Goal: Task Accomplishment & Management: Manage account settings

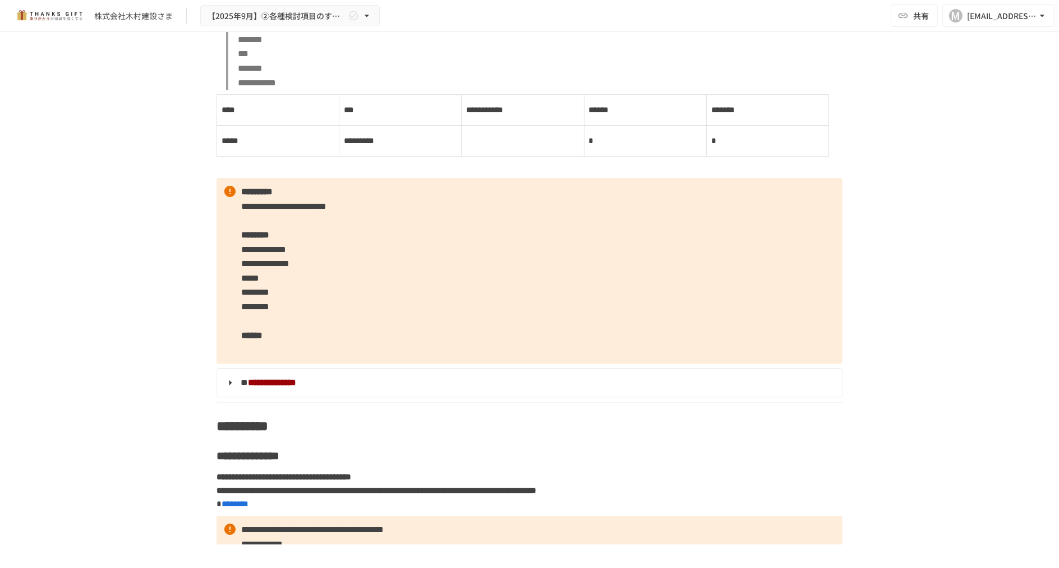
scroll to position [6544, 0]
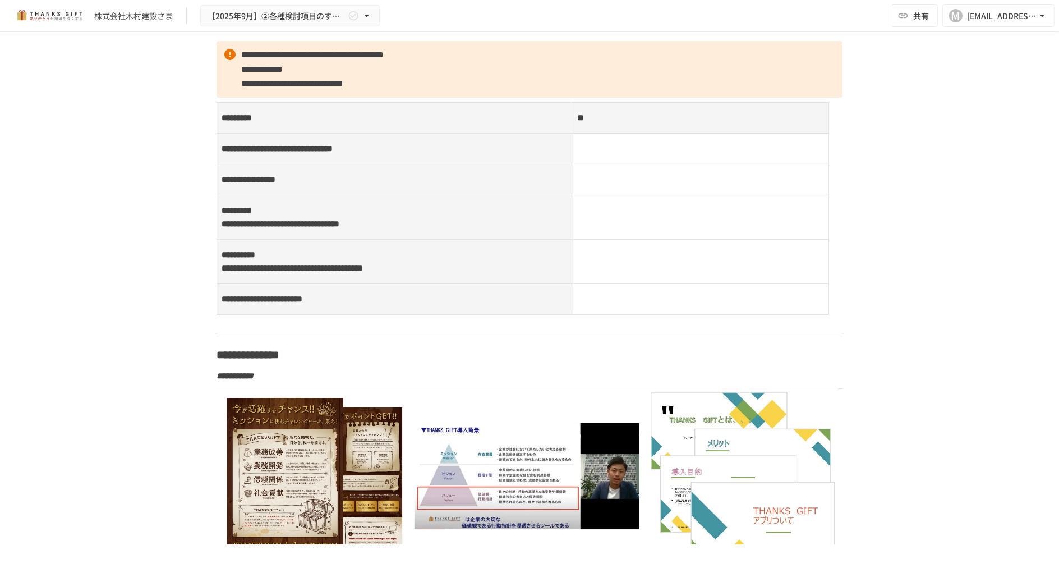
scroll to position [7790, 0]
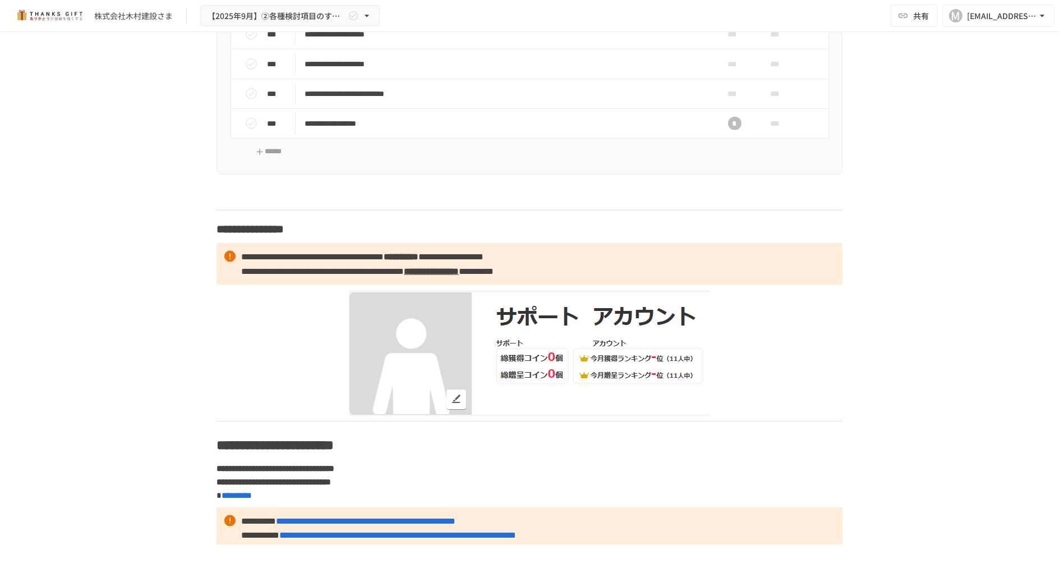
scroll to position [9723, 0]
click at [245, 11] on icon "status" at bounding box center [251, 3] width 13 height 13
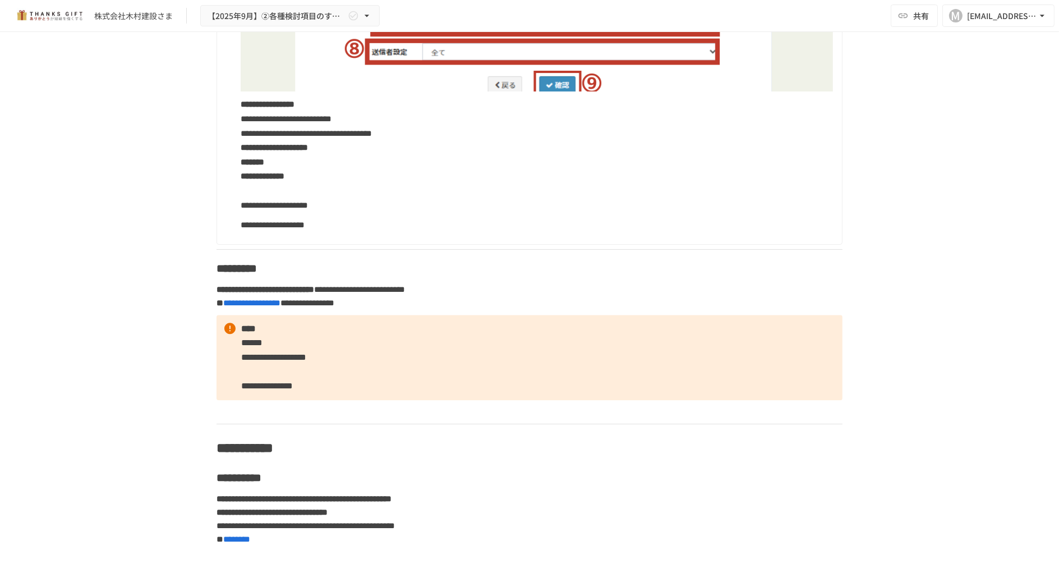
scroll to position [4736, 0]
click at [1049, 229] on div "**********" at bounding box center [529, 288] width 1059 height 512
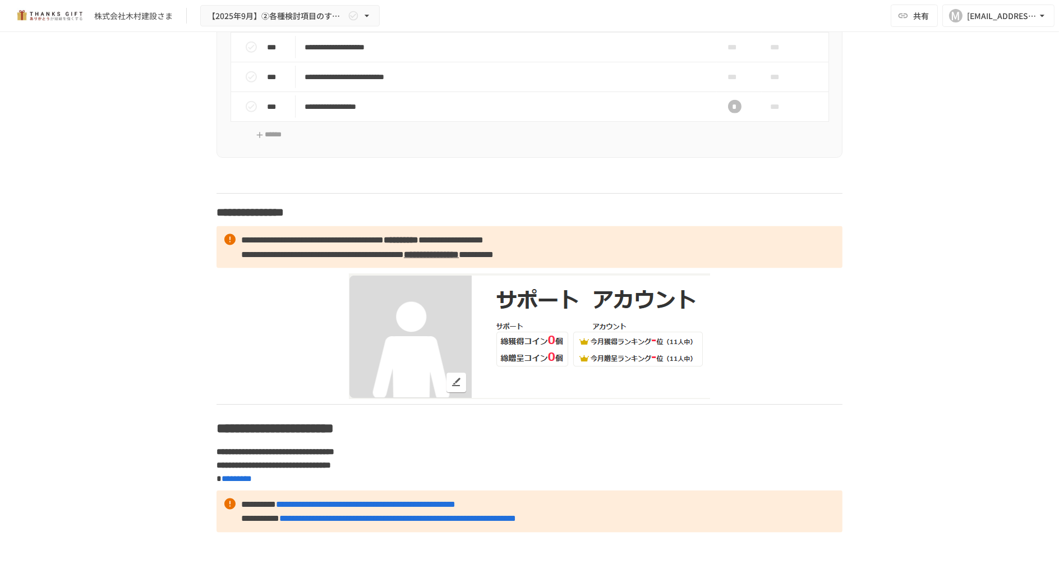
scroll to position [9769, 0]
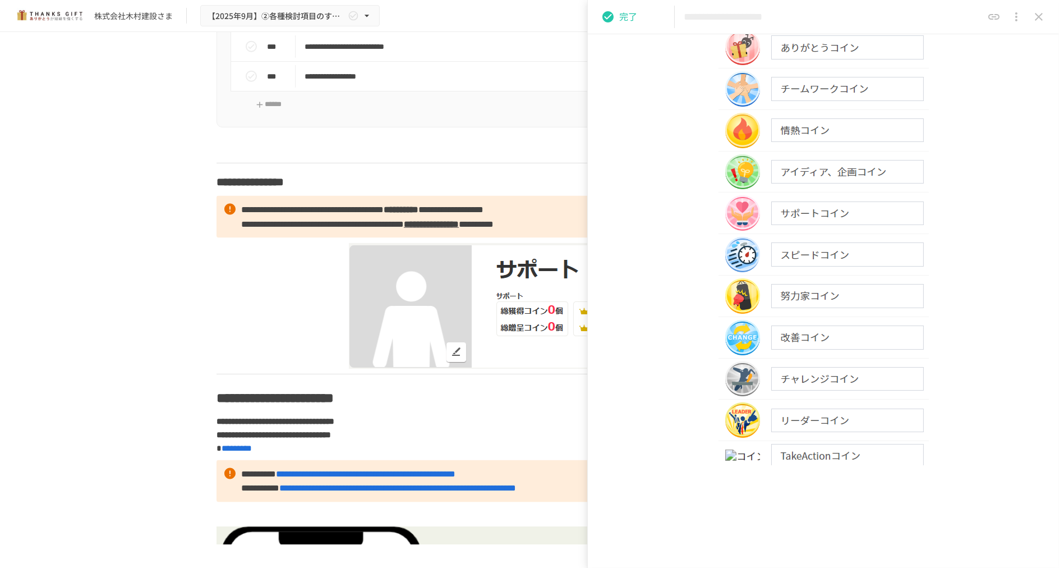
scroll to position [274, 0]
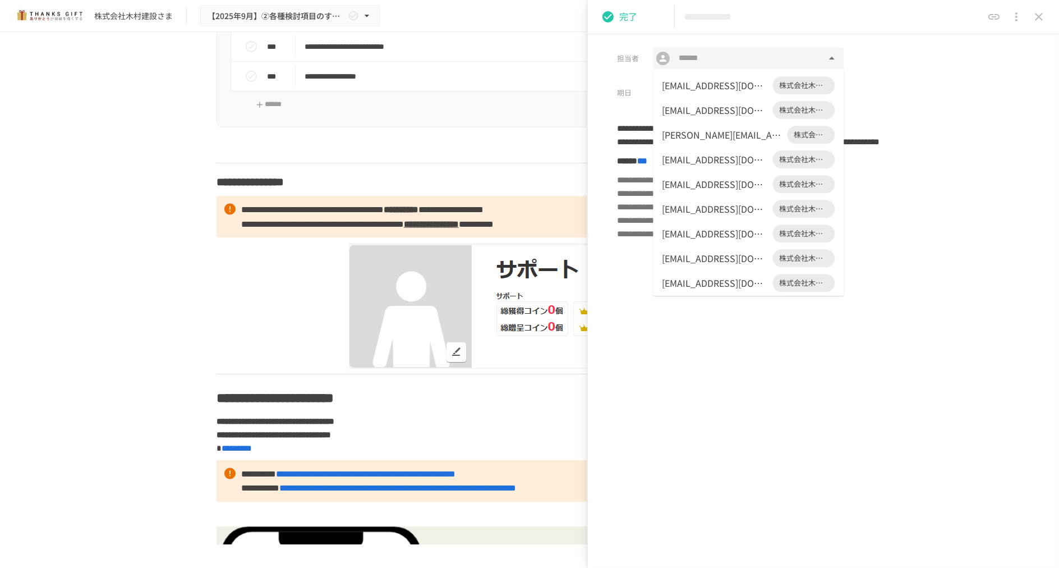
click at [731, 62] on input "text" at bounding box center [748, 58] width 148 height 15
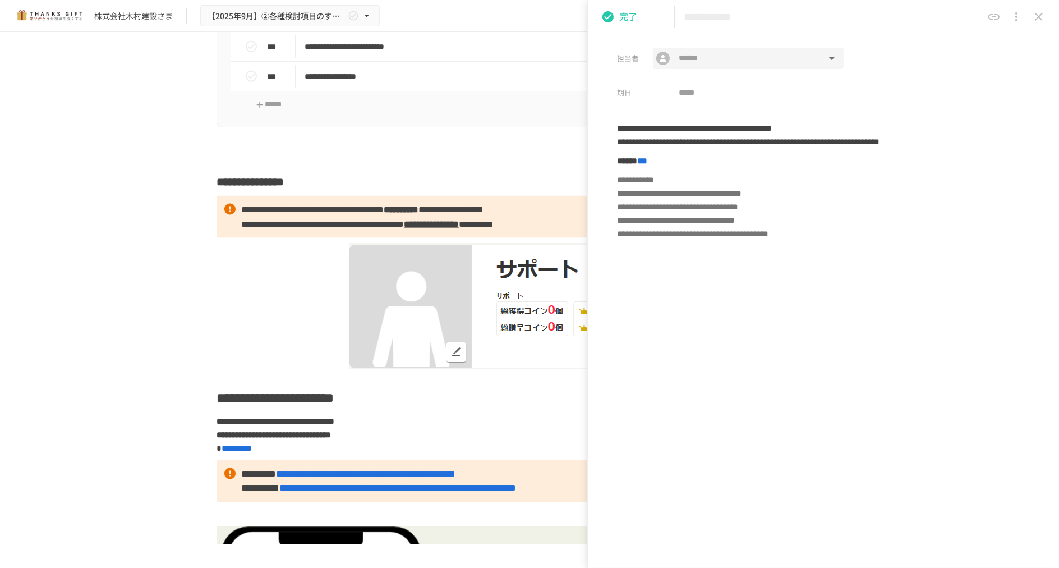
click at [1048, 12] on button "close drawer" at bounding box center [1039, 17] width 22 height 22
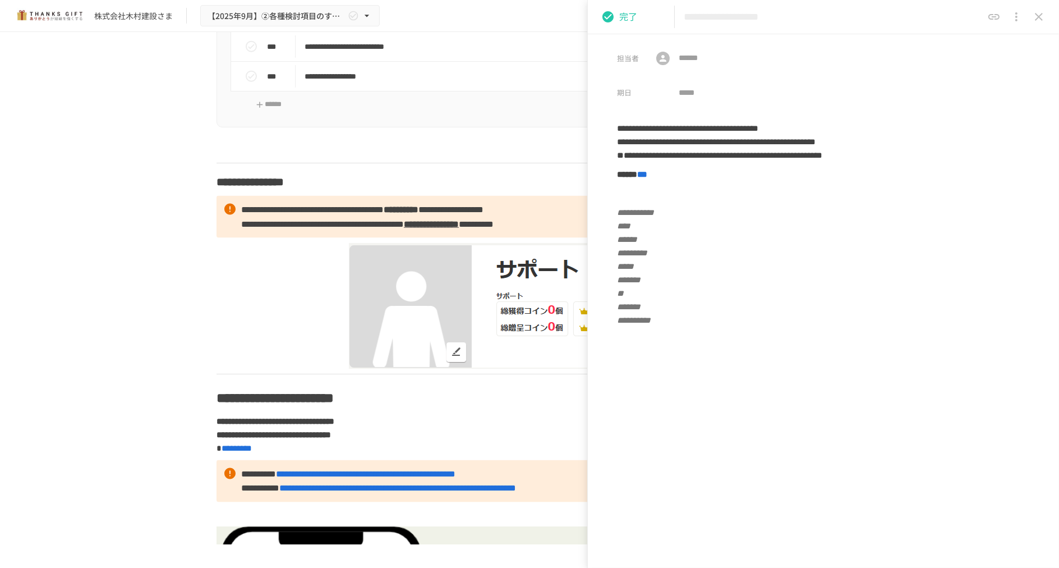
click at [1042, 16] on icon "close drawer" at bounding box center [1038, 16] width 13 height 13
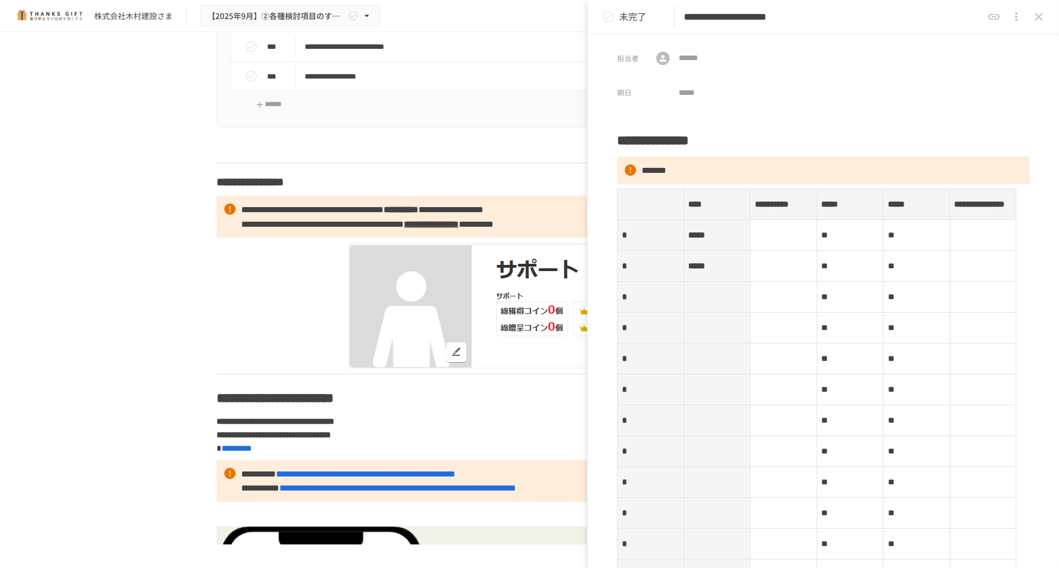
click at [104, 247] on div "**********" at bounding box center [529, 288] width 1059 height 512
click at [1032, 10] on button "close drawer" at bounding box center [1039, 17] width 22 height 22
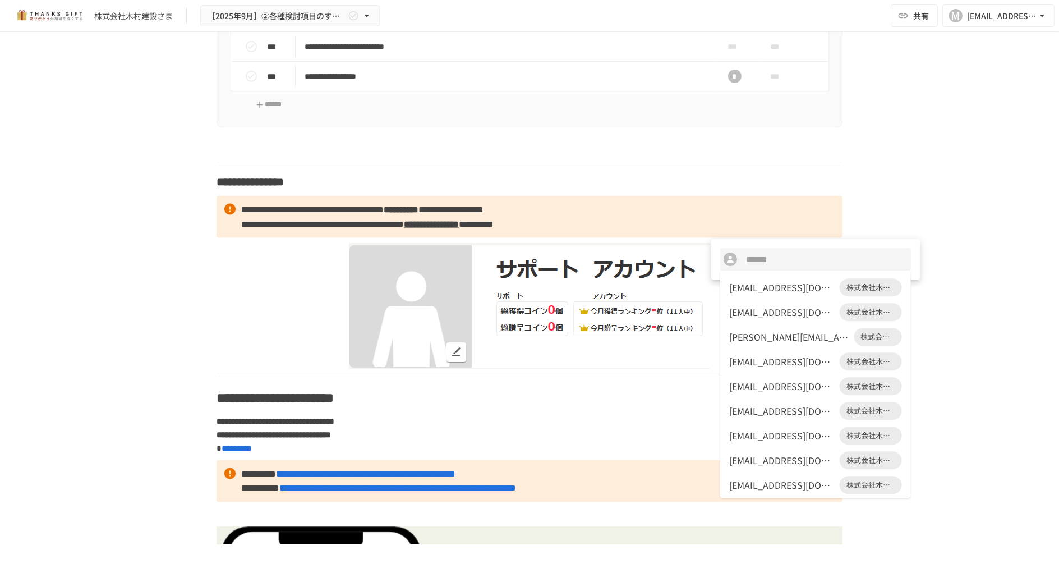
click at [889, 148] on div at bounding box center [529, 284] width 1059 height 568
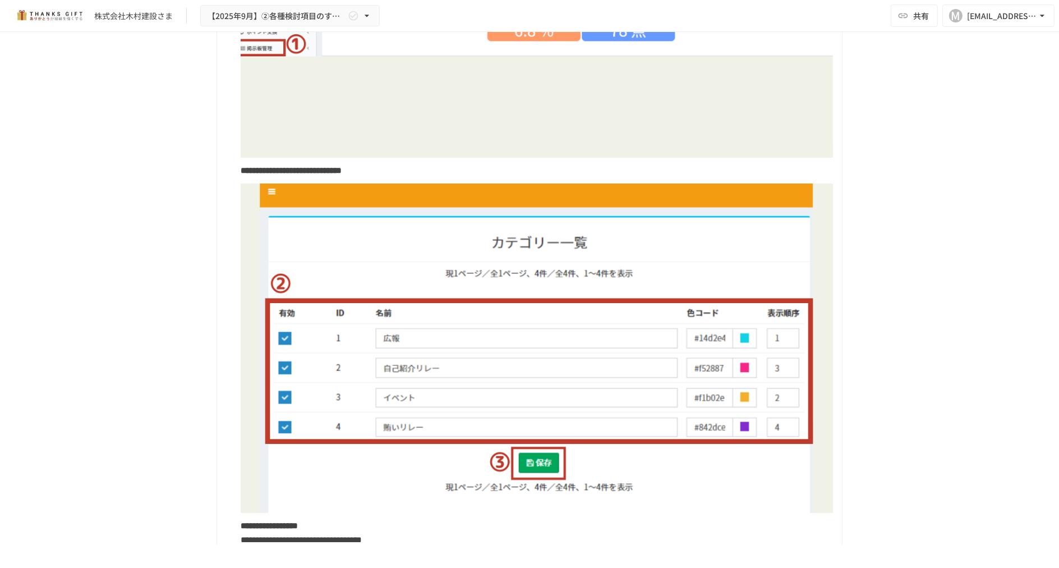
scroll to position [6553, 0]
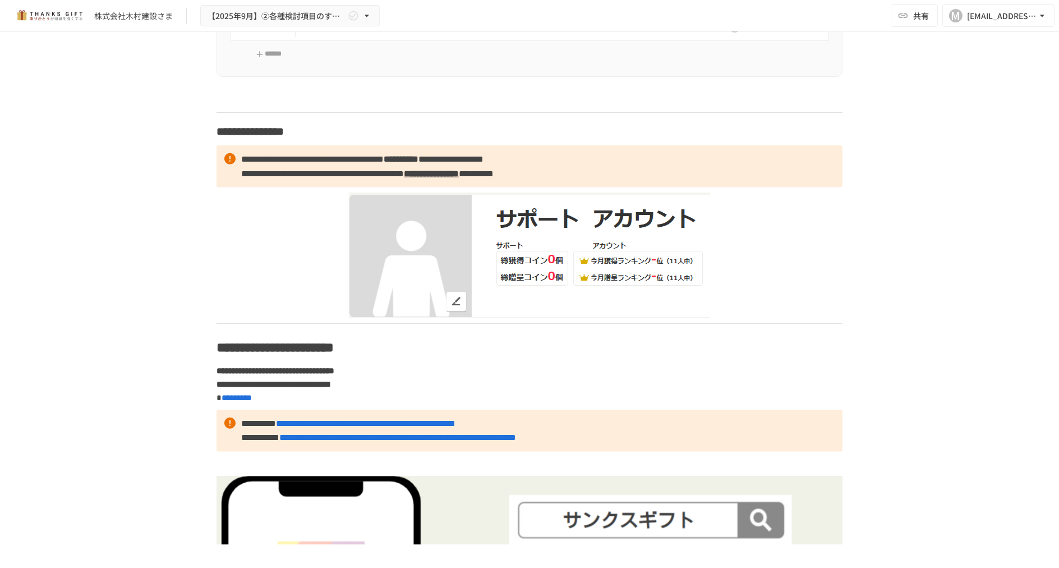
scroll to position [9046, 0]
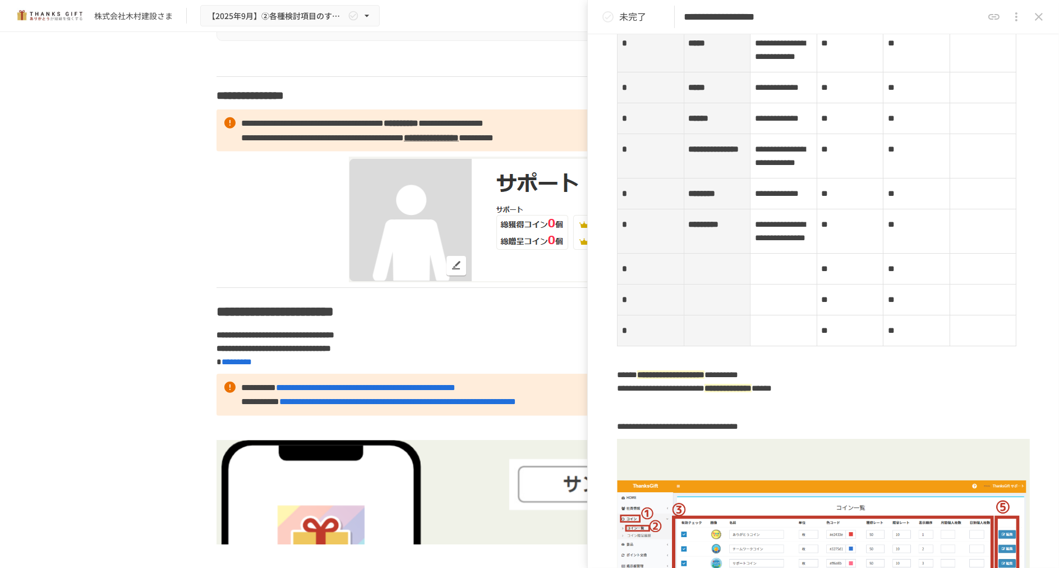
scroll to position [436, 0]
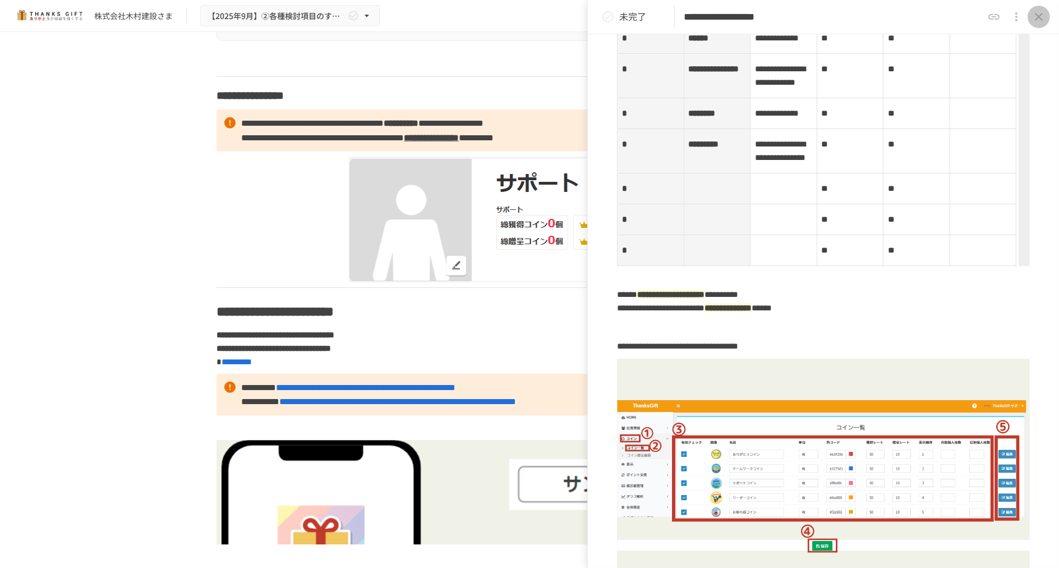
click at [1043, 13] on icon "close drawer" at bounding box center [1038, 16] width 13 height 13
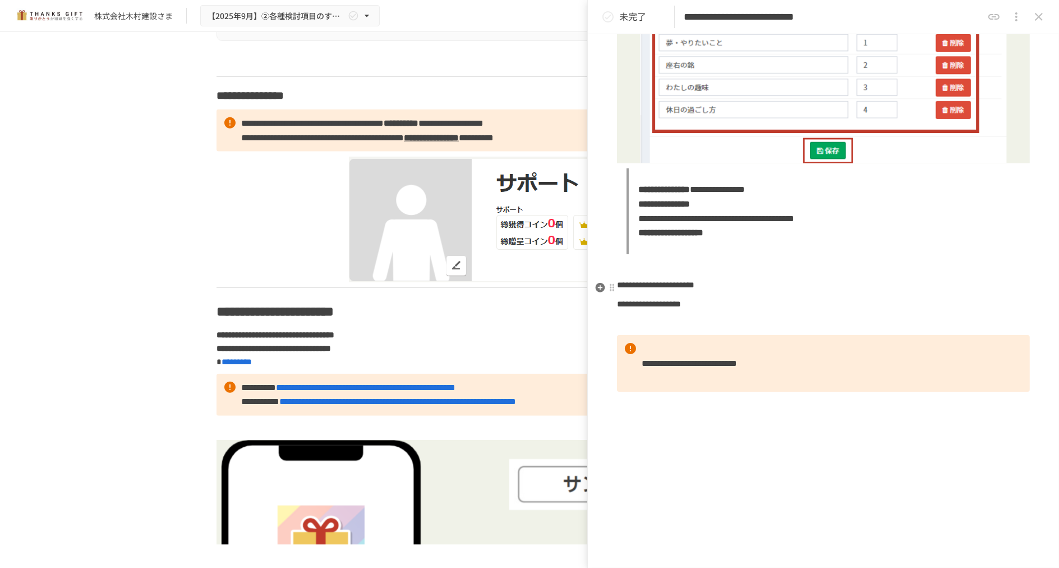
scroll to position [522, 0]
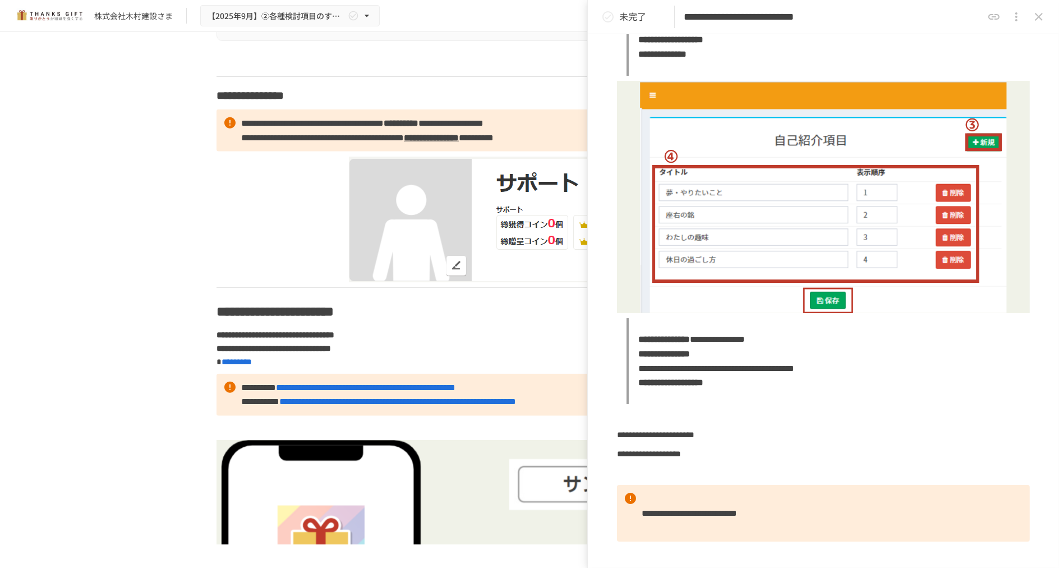
click at [610, 16] on icon "status" at bounding box center [607, 16] width 13 height 13
click at [1042, 18] on icon "close drawer" at bounding box center [1038, 16] width 13 height 13
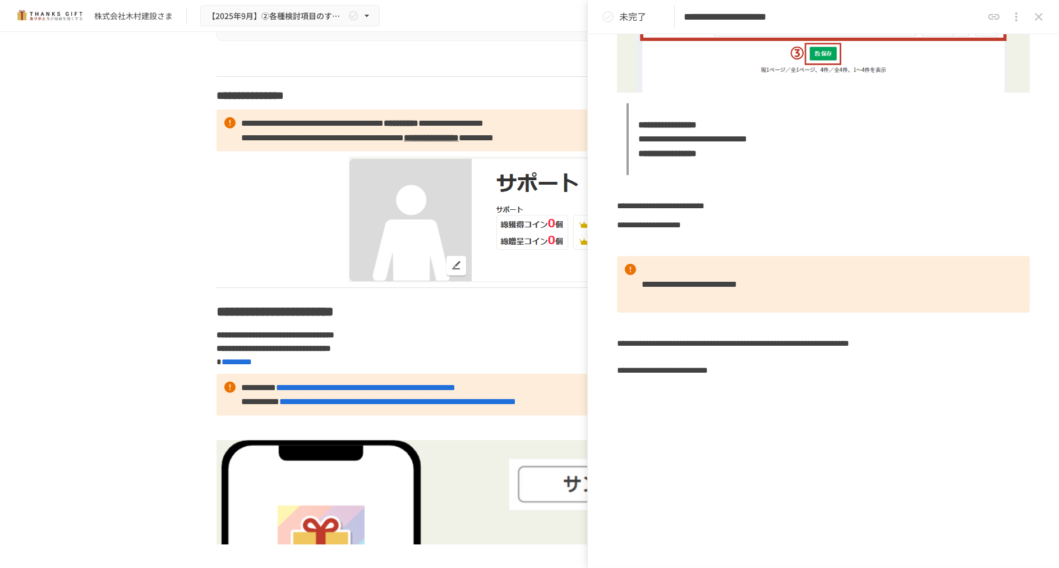
scroll to position [982, 0]
click at [609, 20] on icon "status" at bounding box center [607, 16] width 13 height 13
click at [1037, 13] on icon "close drawer" at bounding box center [1038, 16] width 13 height 13
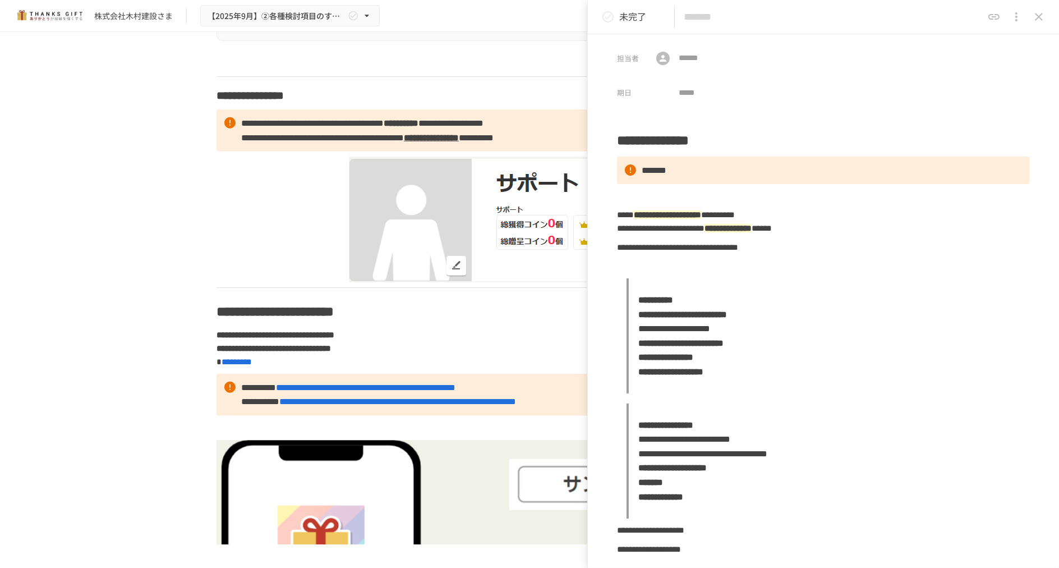
type input "**********"
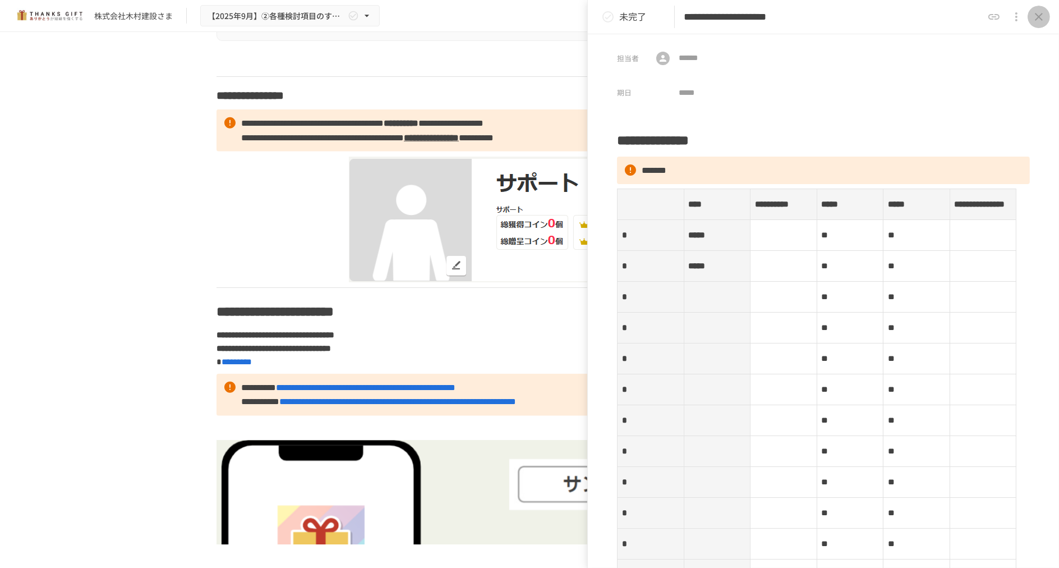
click at [1038, 13] on icon "close drawer" at bounding box center [1038, 16] width 13 height 13
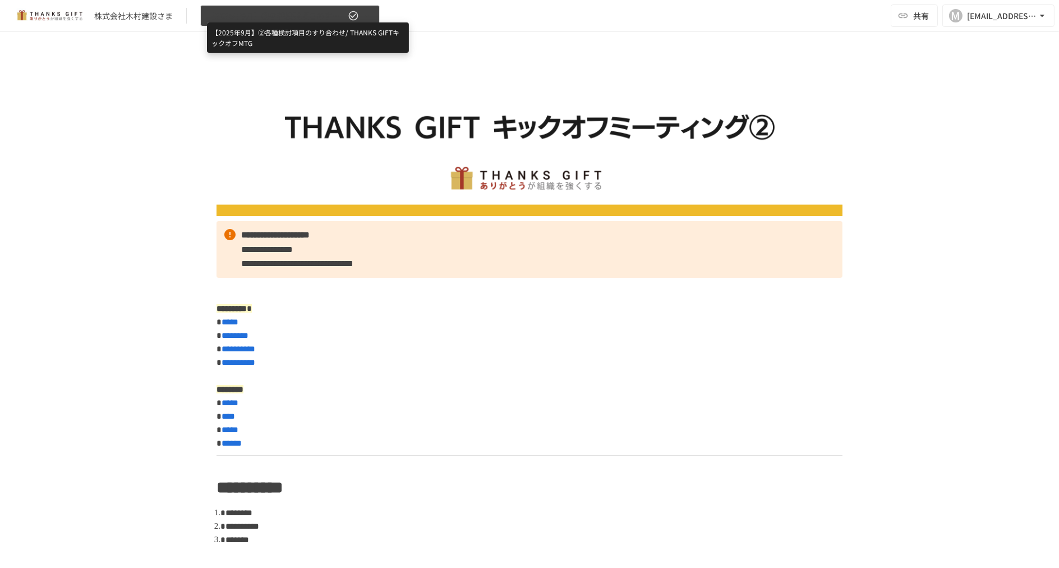
click at [269, 19] on span "【2025年9月】②各種検討項目のすり合わせ/ THANKS GIFTキックオフMTG" at bounding box center [277, 16] width 138 height 14
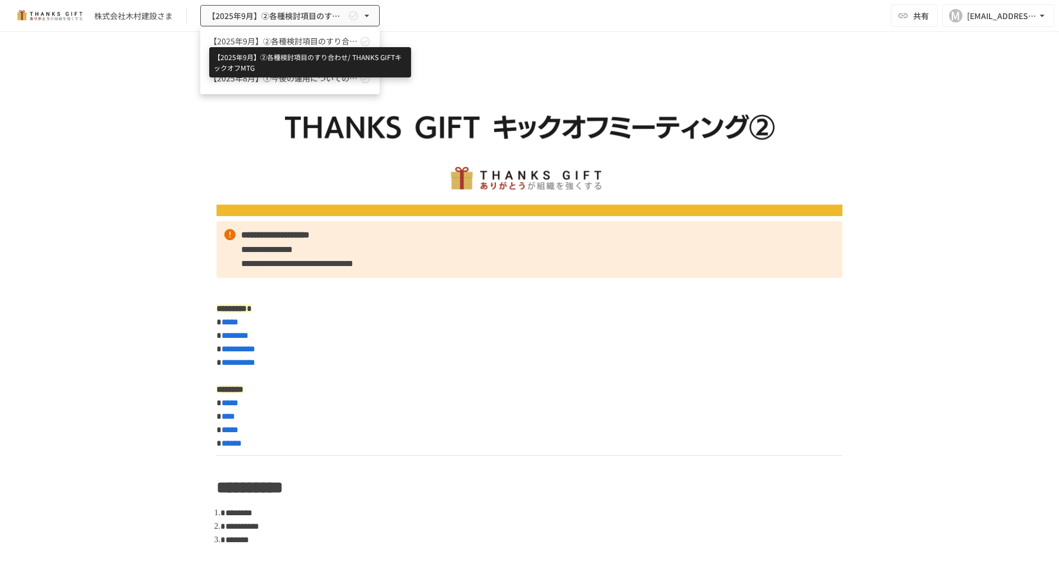
click at [274, 42] on span "【2025年9月】②各種検討項目のすり合わせ/ THANKS GIFTキックオフMTG" at bounding box center [283, 41] width 148 height 12
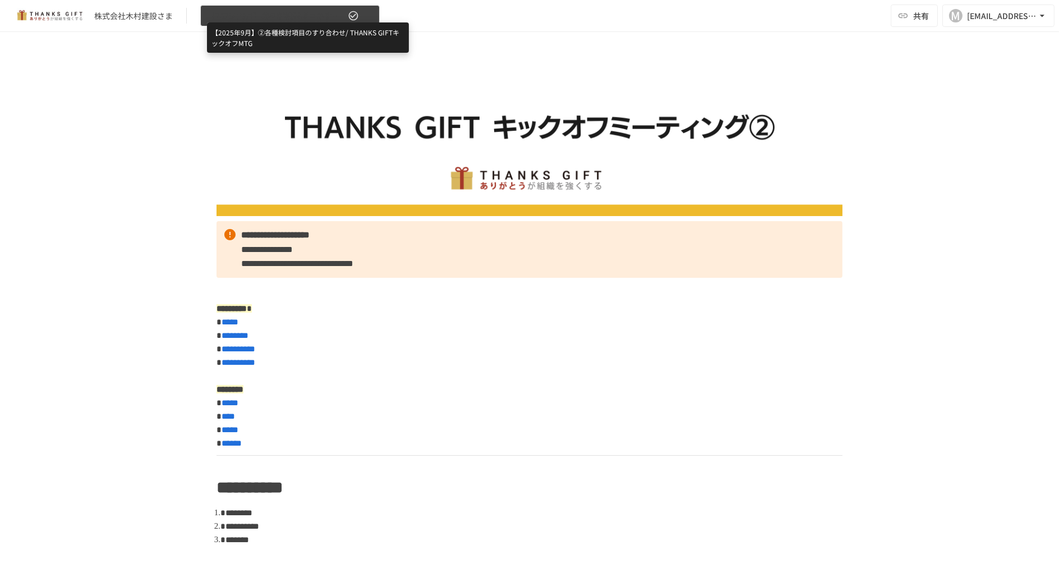
click at [328, 20] on span "【2025年9月】②各種検討項目のすり合わせ/ THANKS GIFTキックオフMTG" at bounding box center [277, 16] width 138 height 14
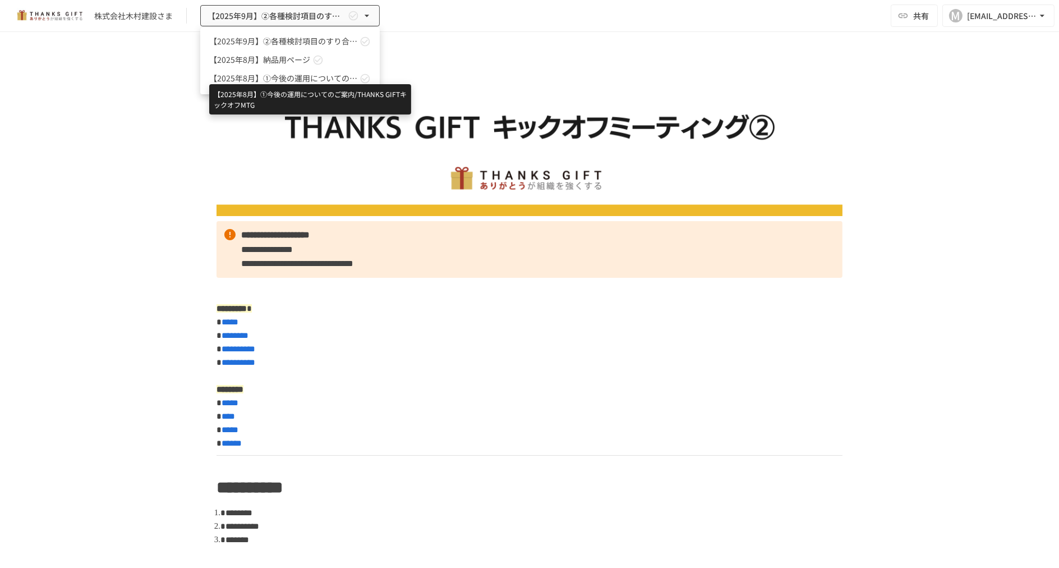
click at [300, 75] on span "【2025年8月】①今後の運用についてのご案内/THANKS GIFTキックオフMTG" at bounding box center [283, 78] width 148 height 12
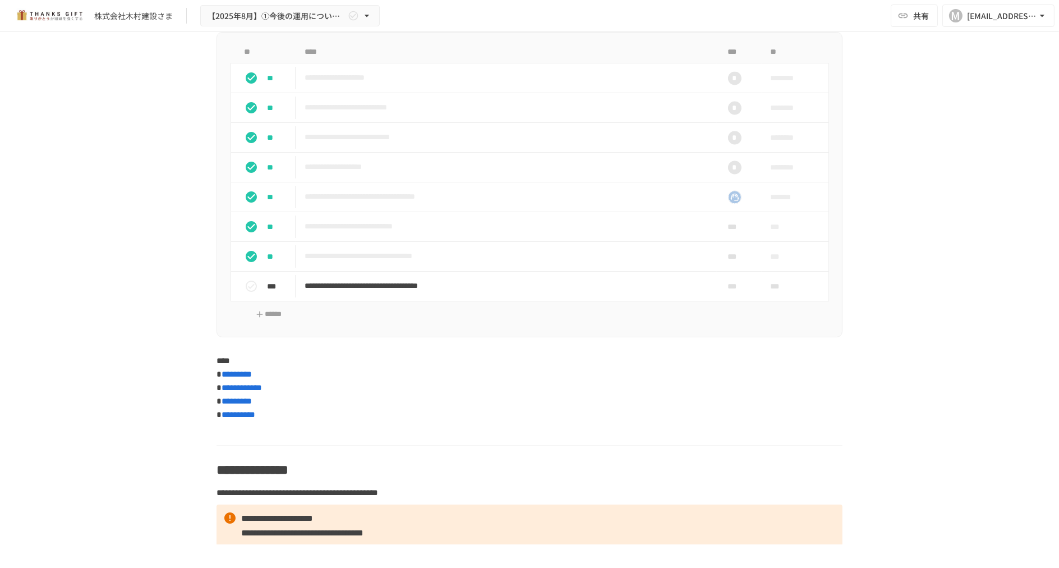
scroll to position [4003, 0]
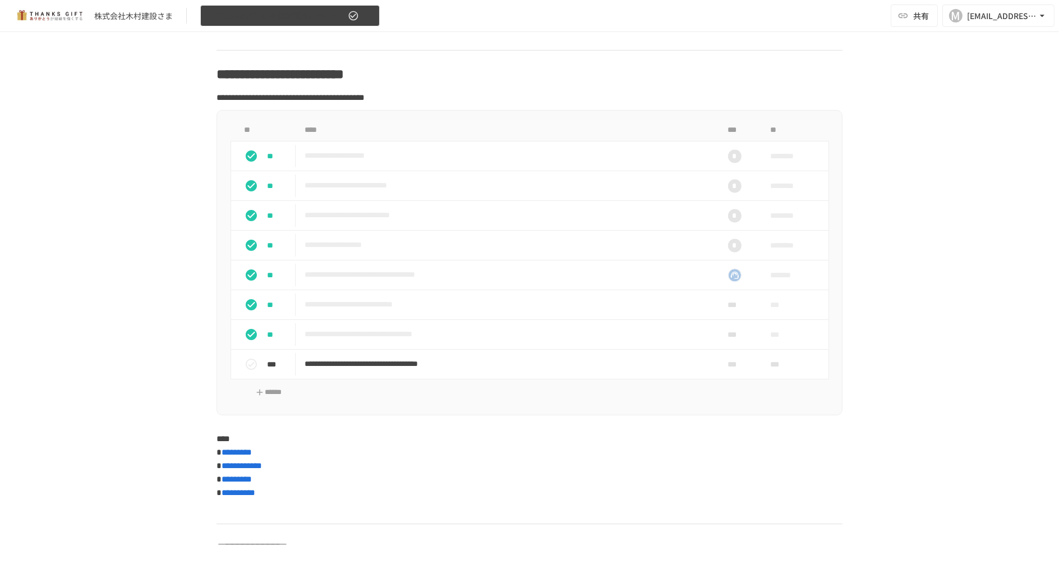
click at [367, 19] on icon "button" at bounding box center [366, 15] width 11 height 11
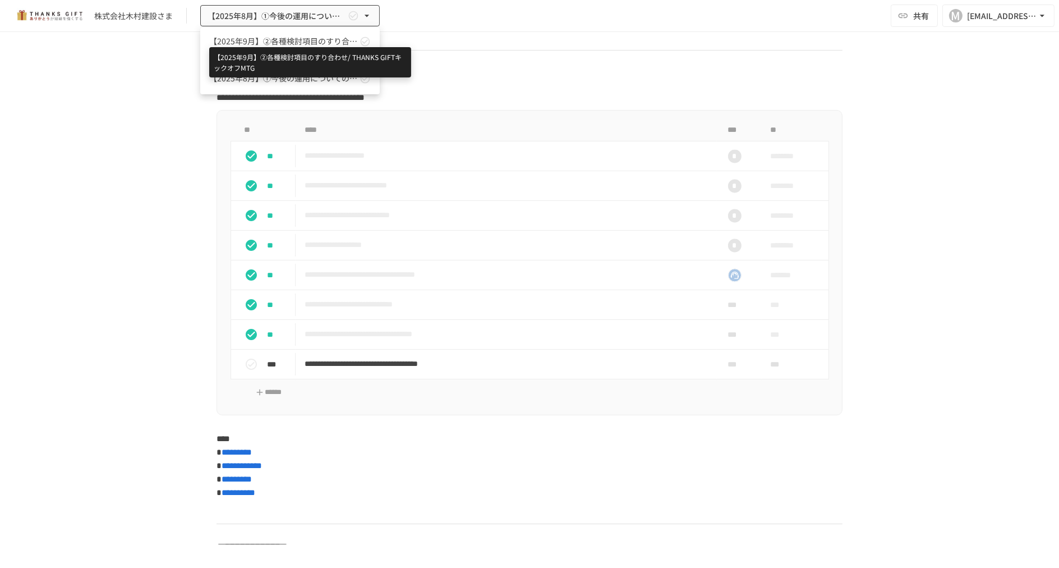
click at [314, 44] on span "【2025年9月】②各種検討項目のすり合わせ/ THANKS GIFTキックオフMTG" at bounding box center [283, 41] width 148 height 12
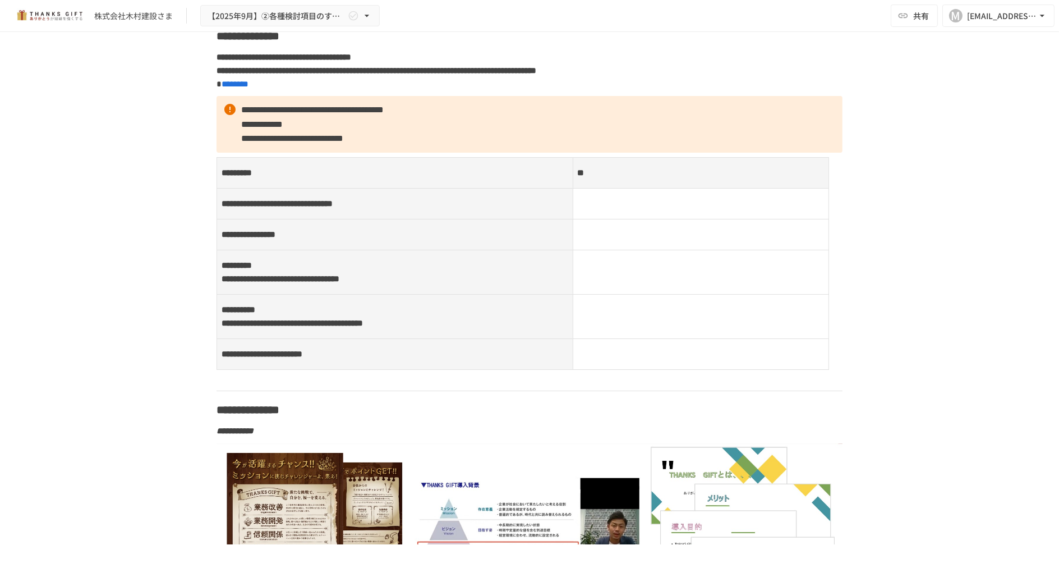
scroll to position [6045, 0]
